Goal: Download file/media

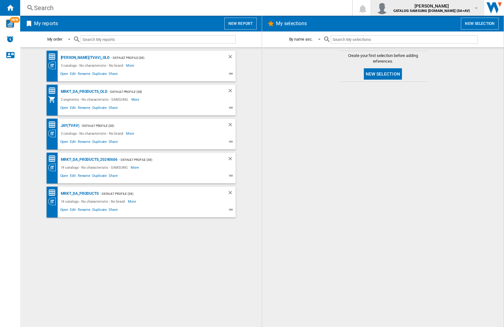
click at [389, 8] on img "button" at bounding box center [382, 8] width 13 height 13
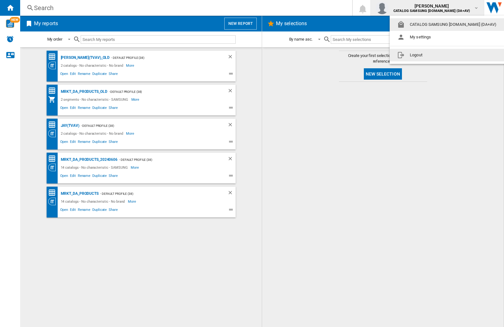
click at [438, 55] on button "Logout" at bounding box center [448, 55] width 117 height 13
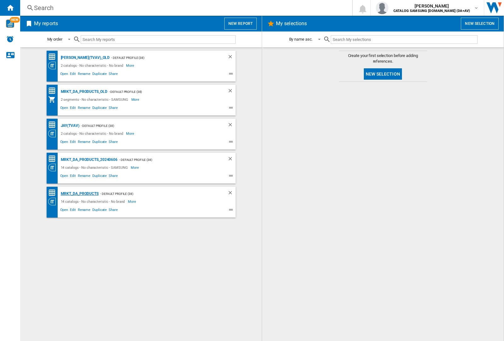
click at [79, 194] on div "MRKT_DA_PRODUCTS" at bounding box center [78, 194] width 39 height 8
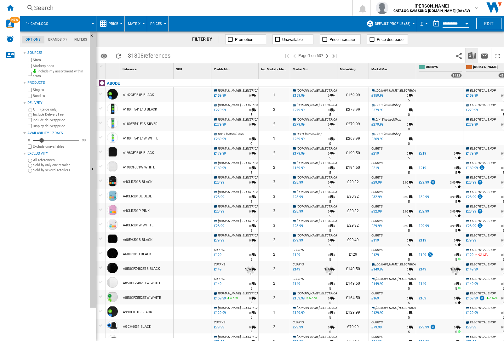
click at [472, 55] on img "Download in Excel" at bounding box center [472, 56] width 8 height 8
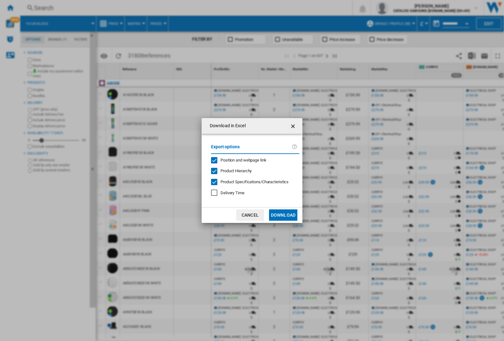
click at [240, 160] on span "Position and webpage link" at bounding box center [244, 160] width 46 height 5
click at [283, 215] on button "Download" at bounding box center [283, 215] width 28 height 11
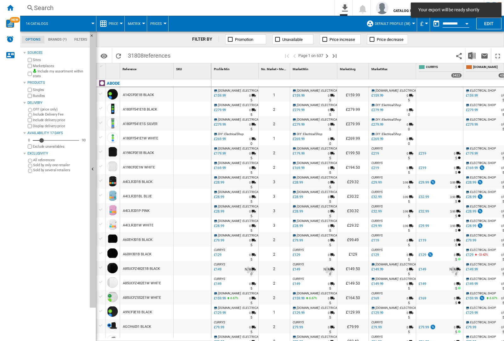
click at [196, 108] on div at bounding box center [193, 109] width 38 height 14
